Goal: Find specific page/section: Find specific page/section

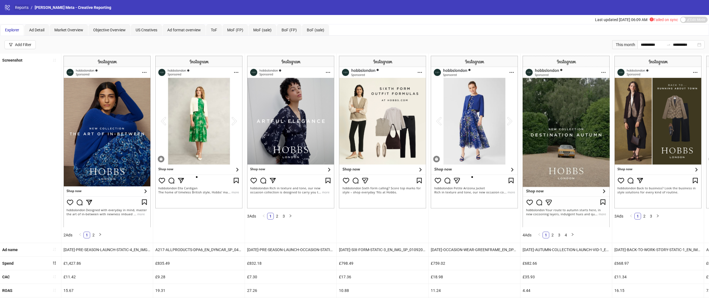
click at [23, 7] on link "Reports" at bounding box center [22, 7] width 16 height 6
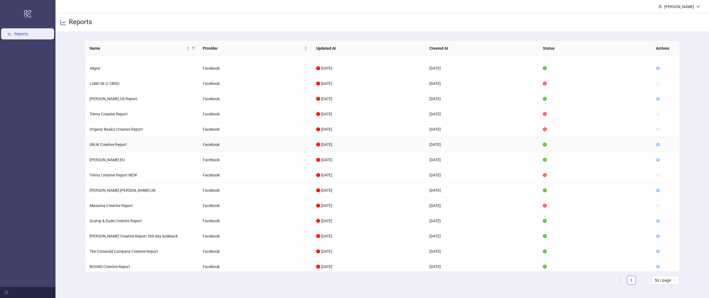
scroll to position [249, 0]
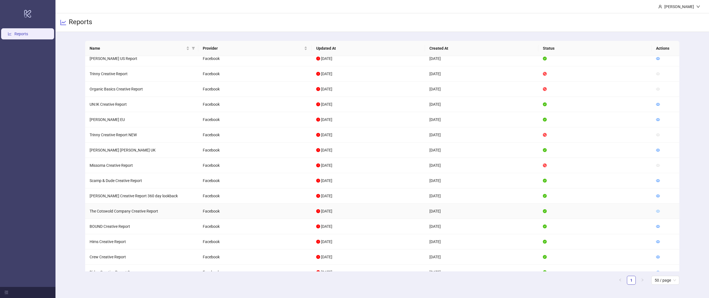
click at [658, 211] on icon "eye" at bounding box center [658, 211] width 4 height 4
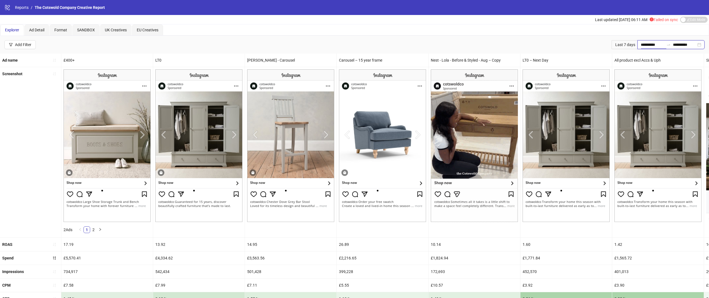
click at [642, 43] on input "**********" at bounding box center [651, 45] width 23 height 6
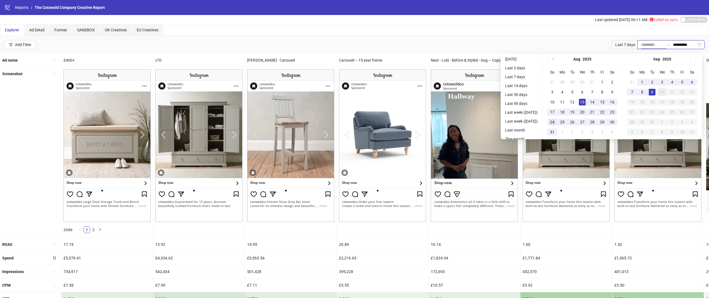
type input "**********"
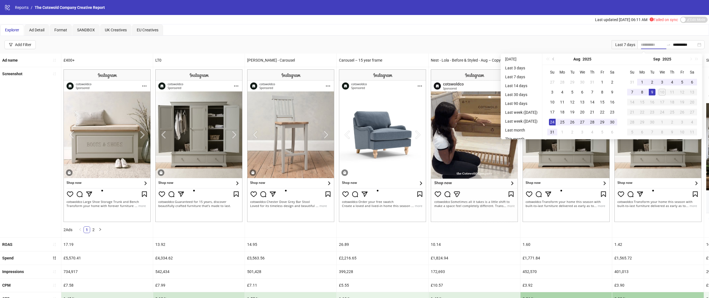
click at [553, 121] on div "24" at bounding box center [552, 122] width 7 height 7
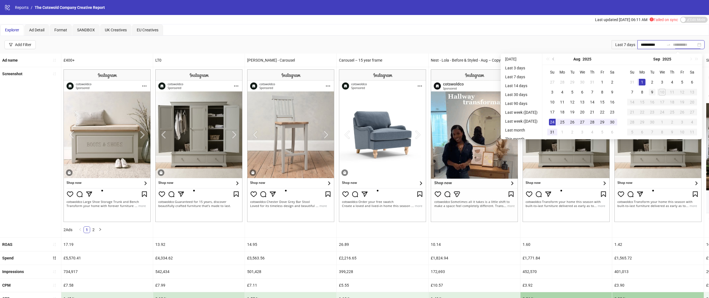
type input "**********"
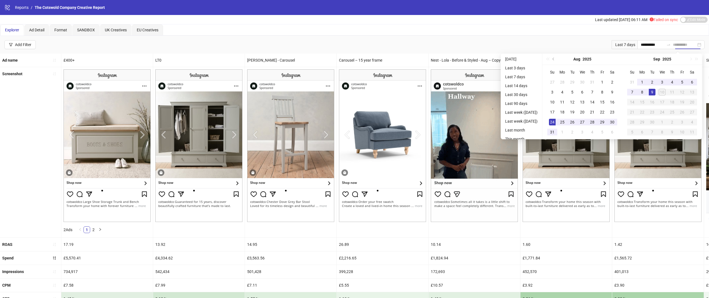
click at [653, 89] on div "9" at bounding box center [651, 92] width 7 height 7
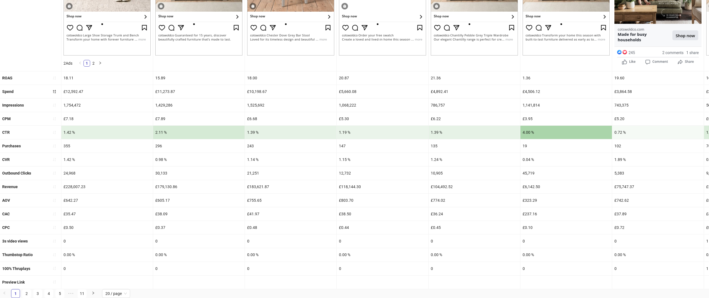
scroll to position [167, 0]
click at [27, 292] on link "2" at bounding box center [26, 293] width 8 height 8
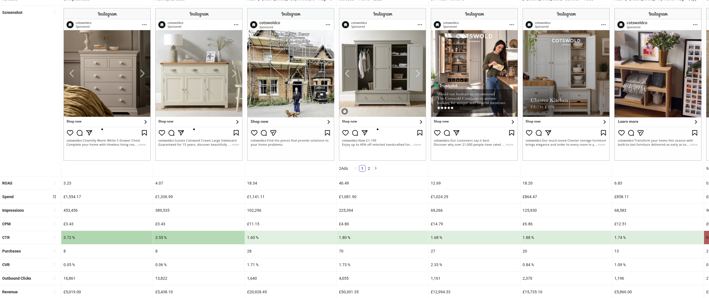
scroll to position [75, 0]
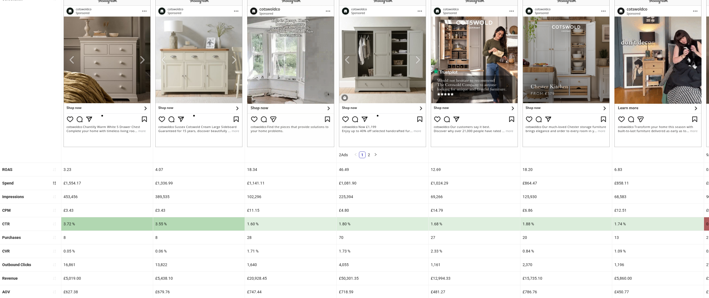
click at [247, 236] on div "28" at bounding box center [290, 237] width 91 height 13
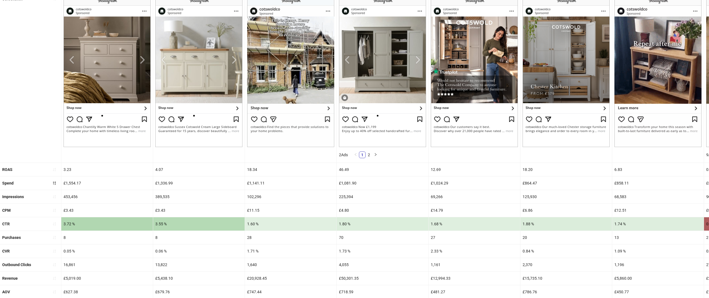
click at [247, 236] on div "28" at bounding box center [290, 237] width 91 height 13
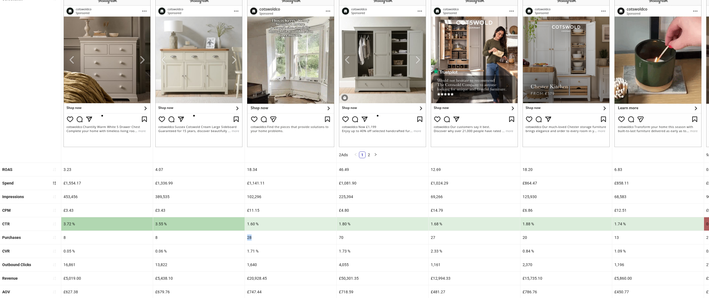
click at [257, 278] on div "£20,928.45" at bounding box center [290, 277] width 91 height 13
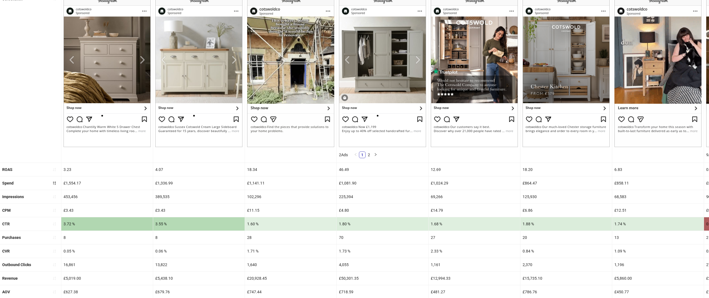
click at [257, 278] on div "£20,928.45" at bounding box center [290, 277] width 91 height 13
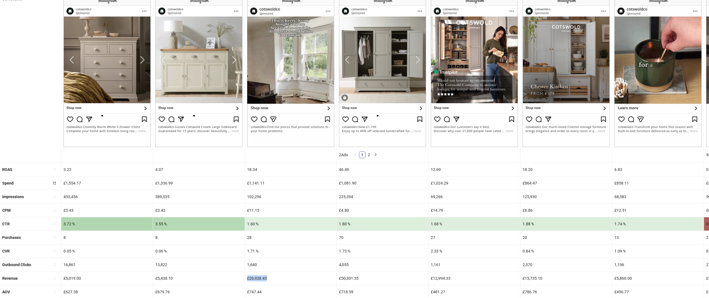
drag, startPoint x: 247, startPoint y: 279, endPoint x: 287, endPoint y: 279, distance: 39.6
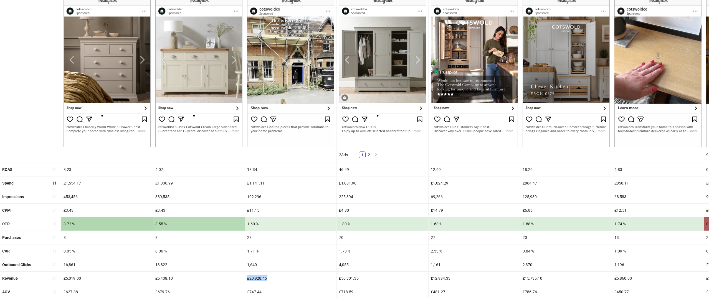
click at [287, 279] on div "£20,928.45" at bounding box center [290, 277] width 91 height 13
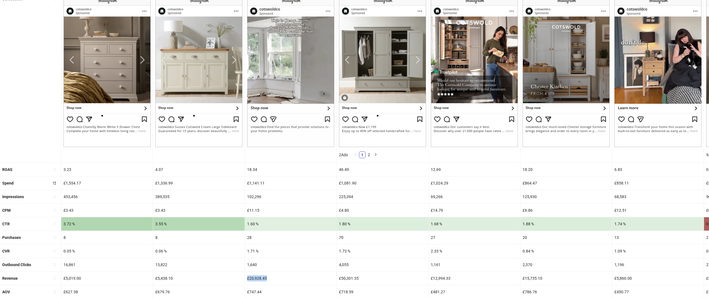
copy div "£20,928.45"
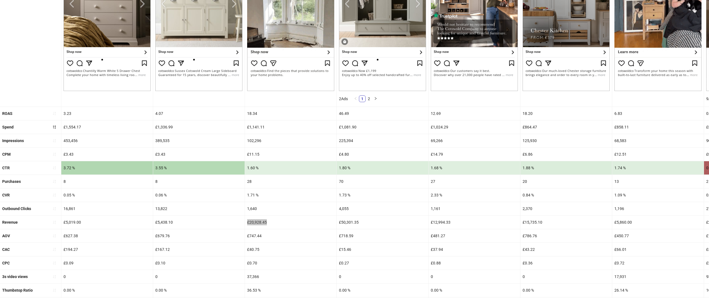
scroll to position [134, 0]
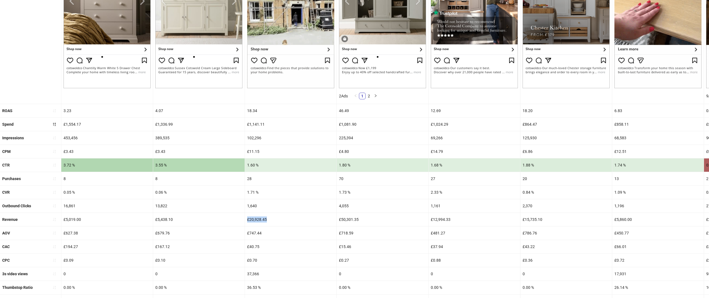
click at [311, 225] on div "£20,928.45" at bounding box center [290, 219] width 91 height 13
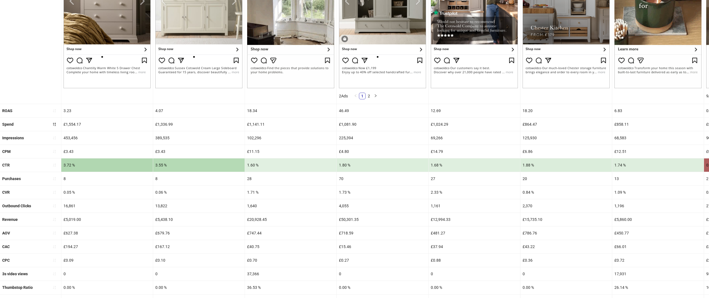
click at [253, 222] on div "£20,928.45" at bounding box center [290, 219] width 91 height 13
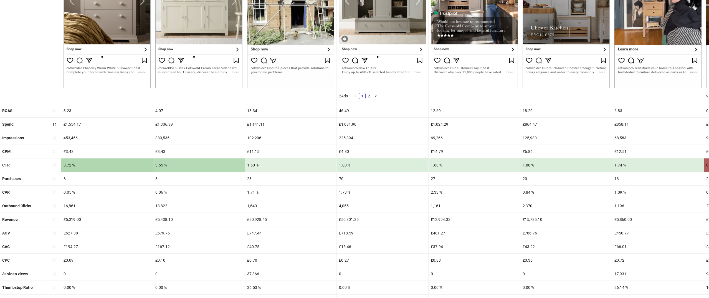
click at [253, 222] on div "£20,928.45" at bounding box center [290, 219] width 91 height 13
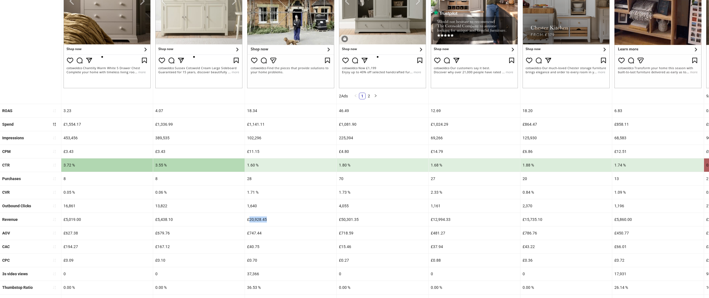
click at [253, 222] on div "£20,928.45" at bounding box center [290, 219] width 91 height 13
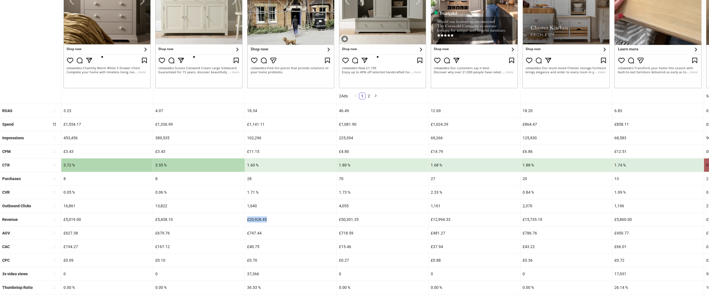
copy div "£20,928.45"
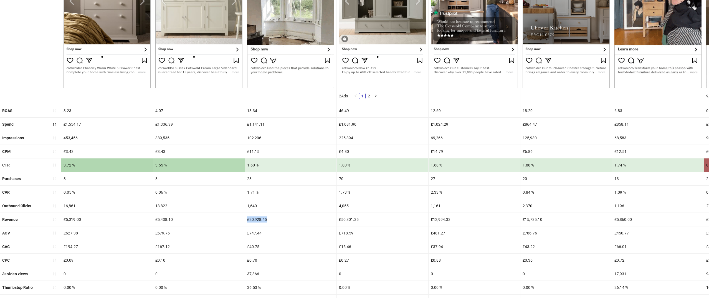
click at [254, 122] on div "£1,141.11" at bounding box center [290, 124] width 91 height 13
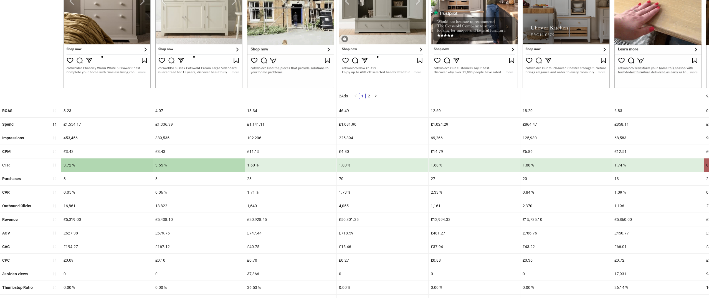
click at [254, 122] on div "£1,141.11" at bounding box center [290, 124] width 91 height 13
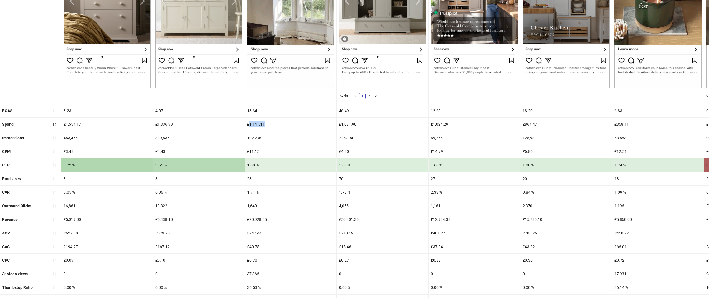
click at [254, 122] on div "£1,141.11" at bounding box center [290, 124] width 91 height 13
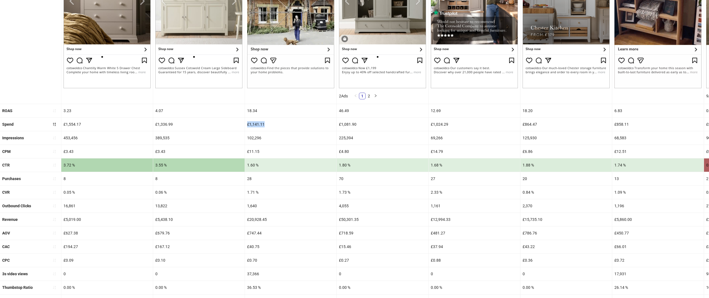
copy div "£1,141.11"
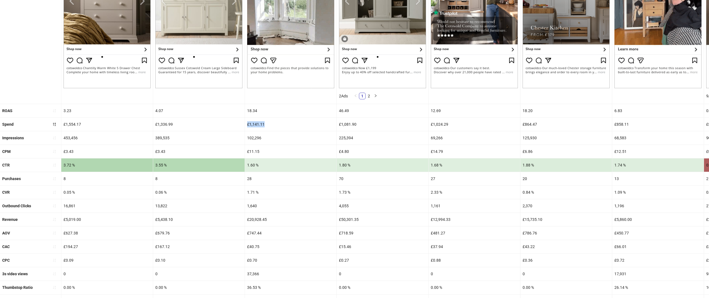
click at [245, 106] on div "18.34" at bounding box center [290, 110] width 91 height 13
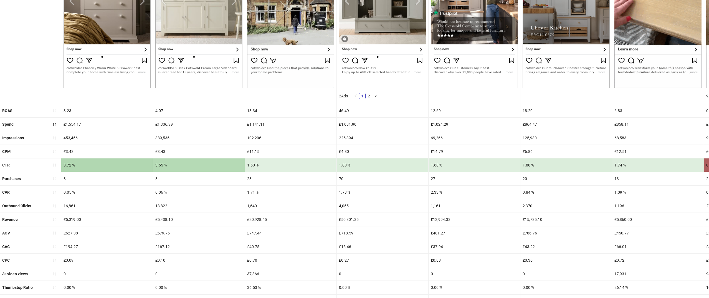
click at [250, 108] on div "18.34" at bounding box center [290, 110] width 91 height 13
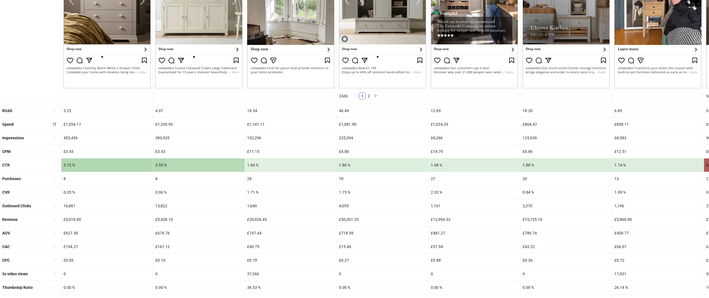
click at [250, 108] on div "18.34" at bounding box center [290, 110] width 91 height 13
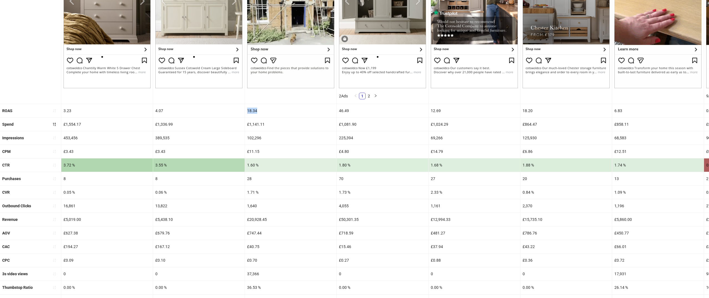
click at [250, 108] on div "18.34" at bounding box center [290, 110] width 91 height 13
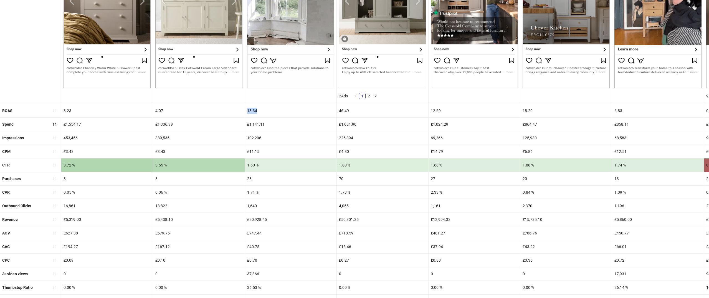
copy div "18.34"
